Goal: Information Seeking & Learning: Learn about a topic

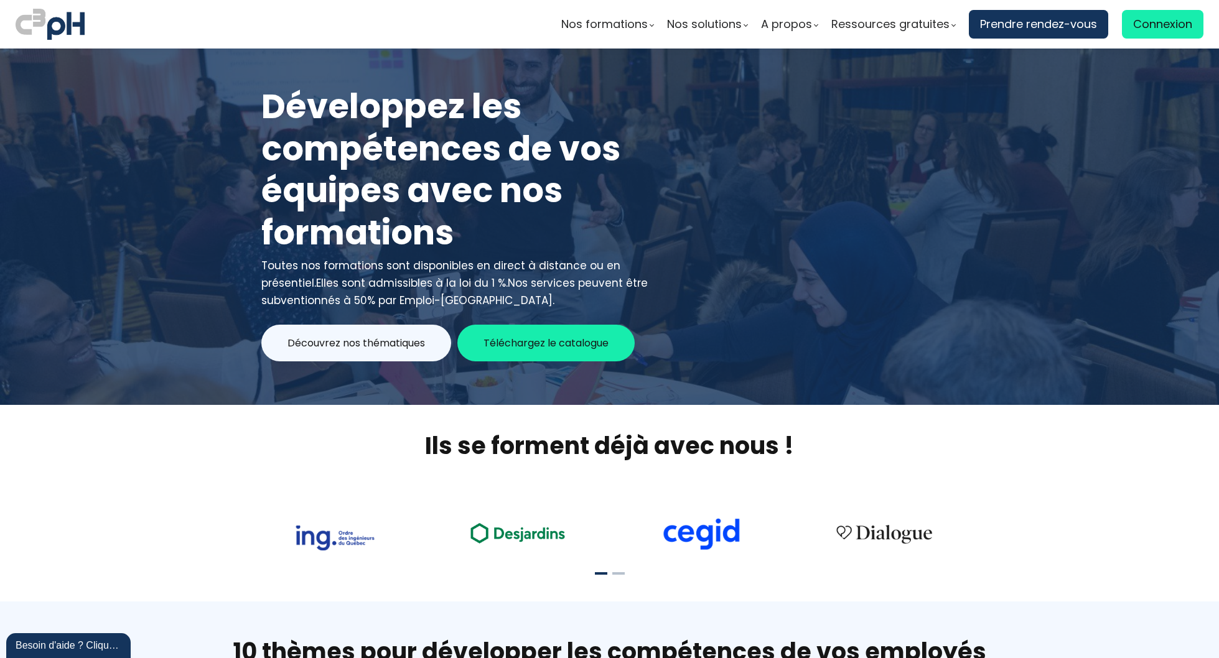
scroll to position [382, 0]
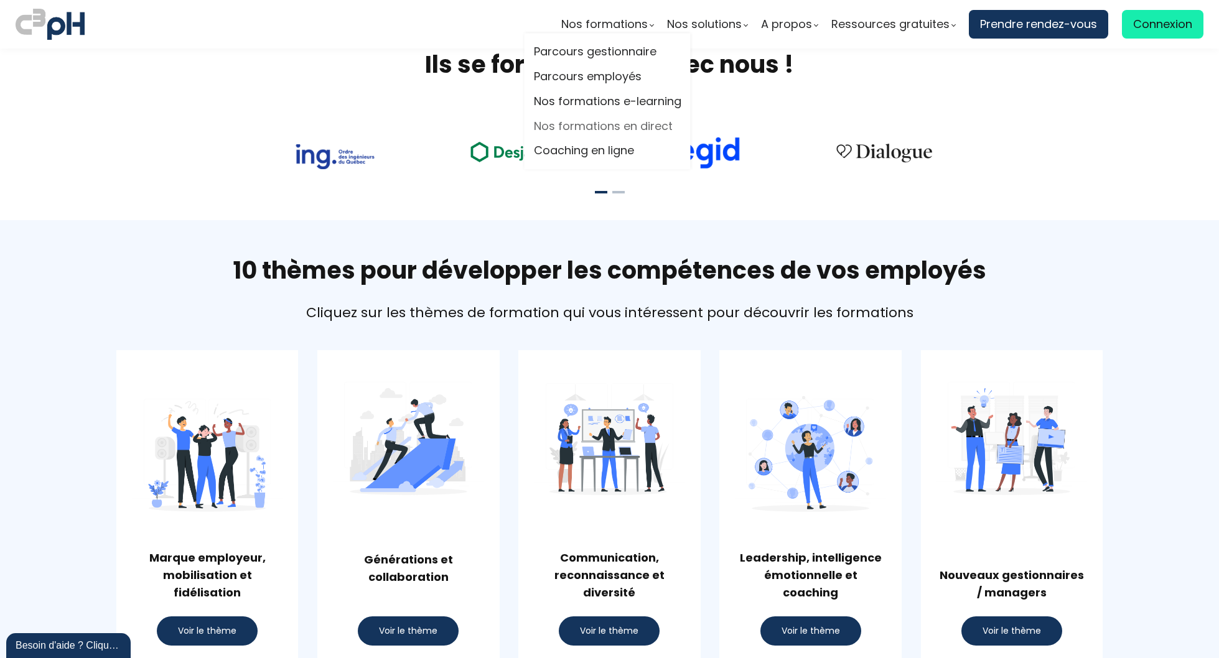
click at [577, 123] on link "Nos formations en direct" at bounding box center [607, 126] width 147 height 19
